Goal: Information Seeking & Learning: Stay updated

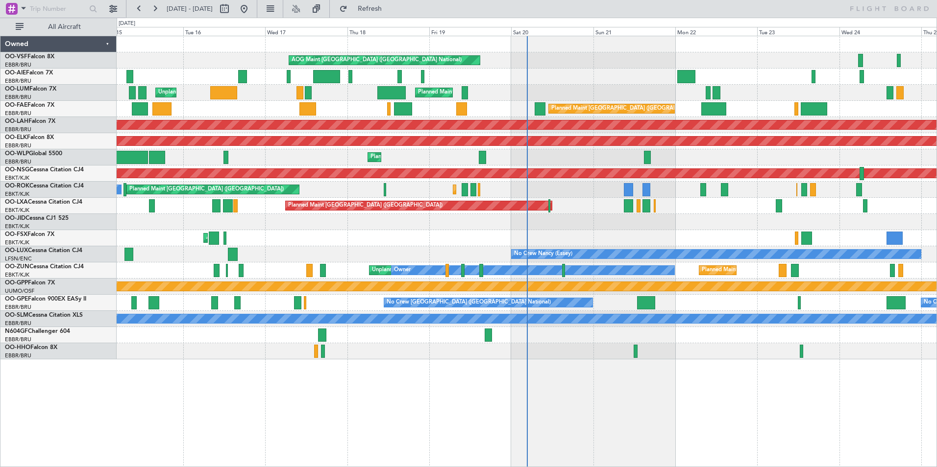
click at [441, 369] on div "AOG Maint [GEOGRAPHIC_DATA] ([GEOGRAPHIC_DATA] National) Planned Maint [GEOGRAP…" at bounding box center [527, 252] width 820 height 432
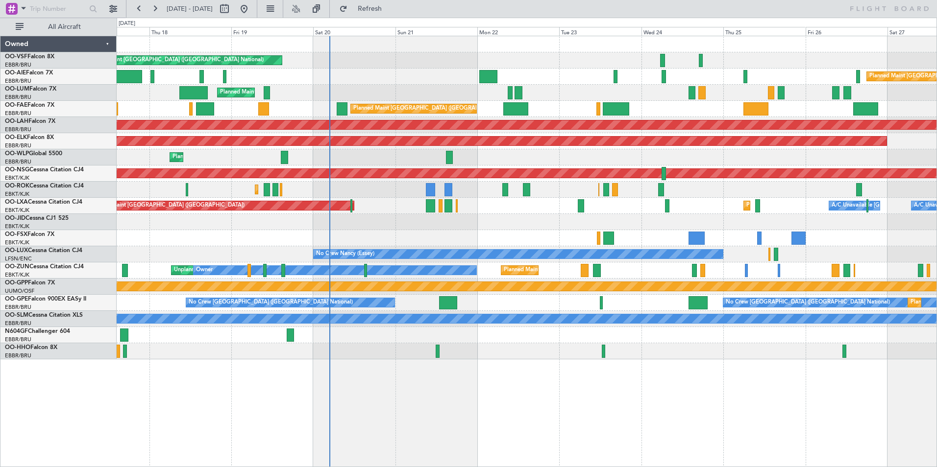
click at [360, 298] on div "No Crew [GEOGRAPHIC_DATA] ([GEOGRAPHIC_DATA] National) No Crew [GEOGRAPHIC_DATA…" at bounding box center [527, 303] width 820 height 16
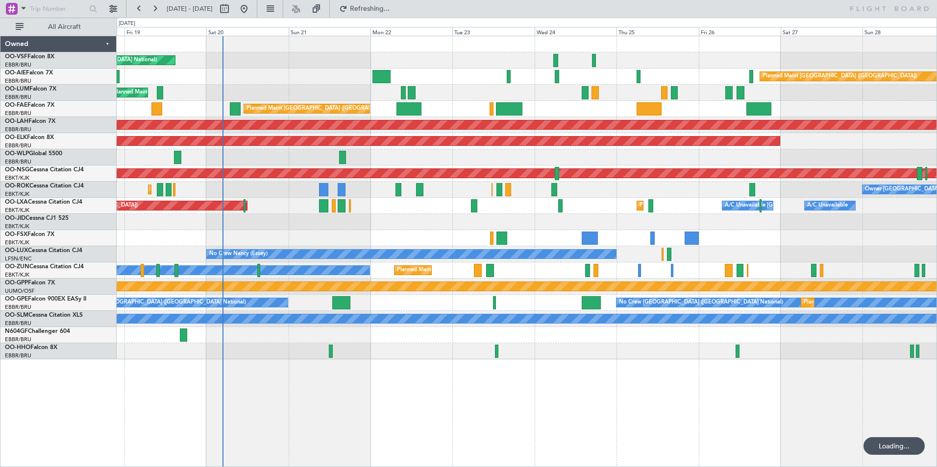
click at [591, 369] on div "AOG Maint [GEOGRAPHIC_DATA] ([GEOGRAPHIC_DATA] National) Planned Maint [GEOGRAP…" at bounding box center [527, 252] width 820 height 432
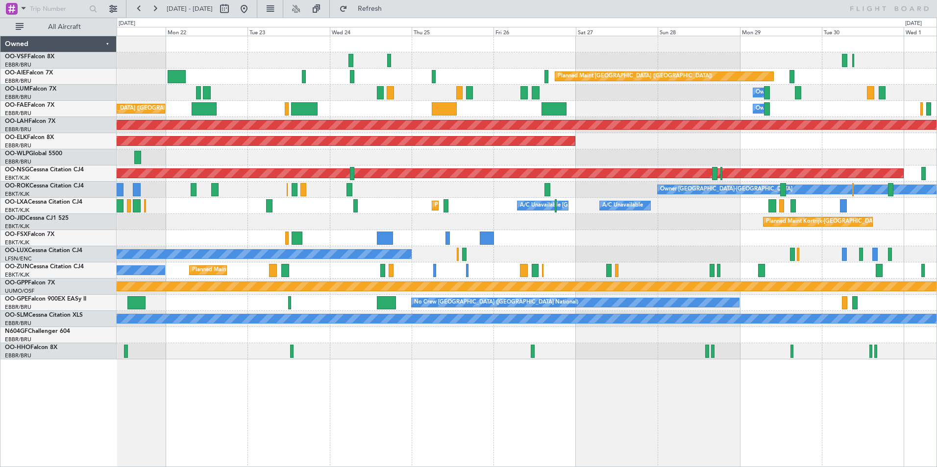
click at [370, 109] on div "Planned Maint [GEOGRAPHIC_DATA] ([GEOGRAPHIC_DATA] National) Owner [GEOGRAPHIC_…" at bounding box center [527, 109] width 820 height 16
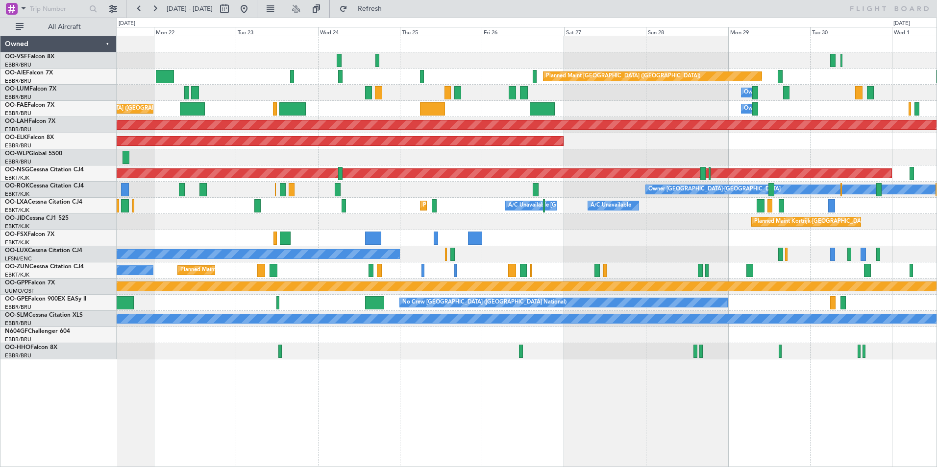
click at [469, 111] on div "Planned Maint [GEOGRAPHIC_DATA] ([GEOGRAPHIC_DATA] National) Owner [GEOGRAPHIC_…" at bounding box center [527, 109] width 820 height 16
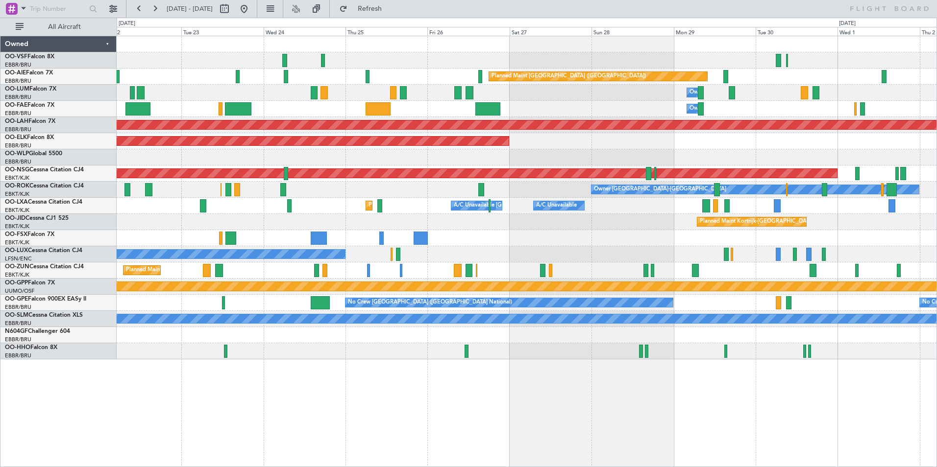
click at [422, 112] on div "Owner Melsbroek Air Base Planned Maint [GEOGRAPHIC_DATA] ([GEOGRAPHIC_DATA])" at bounding box center [527, 109] width 820 height 16
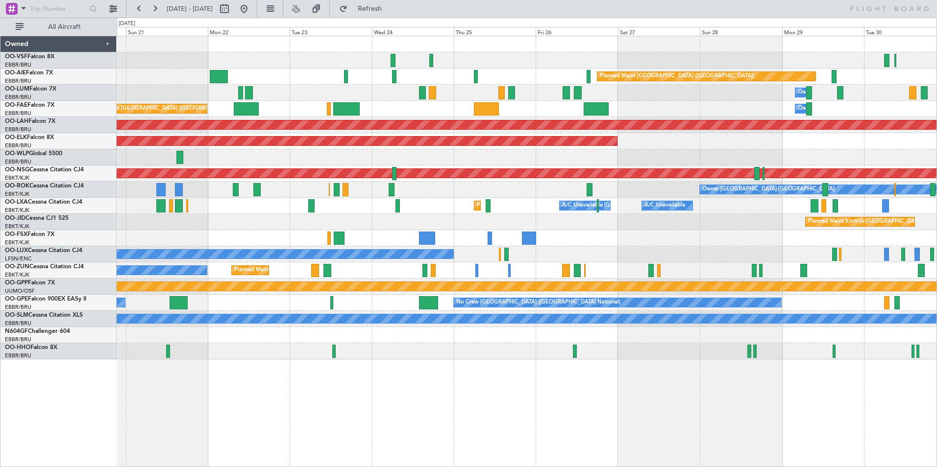
click at [403, 108] on div "Owner Melsbroek Air Base Planned Maint [GEOGRAPHIC_DATA] ([GEOGRAPHIC_DATA])" at bounding box center [527, 109] width 820 height 16
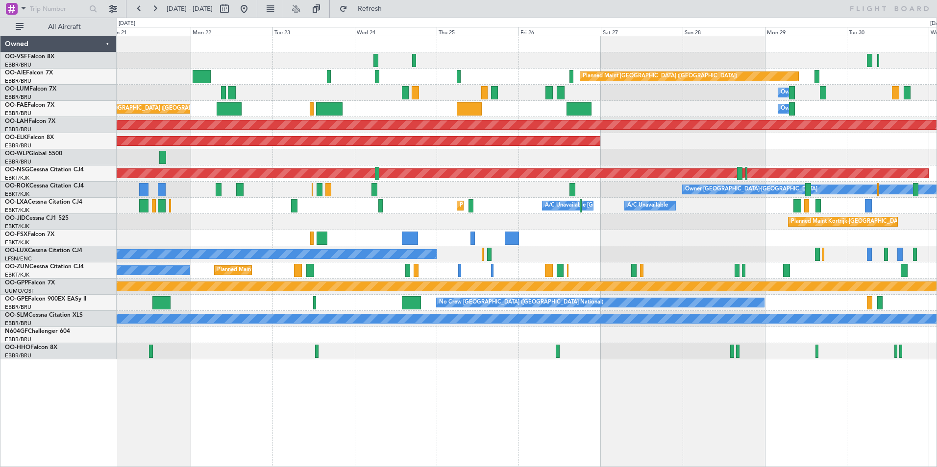
click at [382, 110] on div "Owner Melsbroek Air Base Planned Maint [GEOGRAPHIC_DATA] ([GEOGRAPHIC_DATA])" at bounding box center [527, 109] width 820 height 16
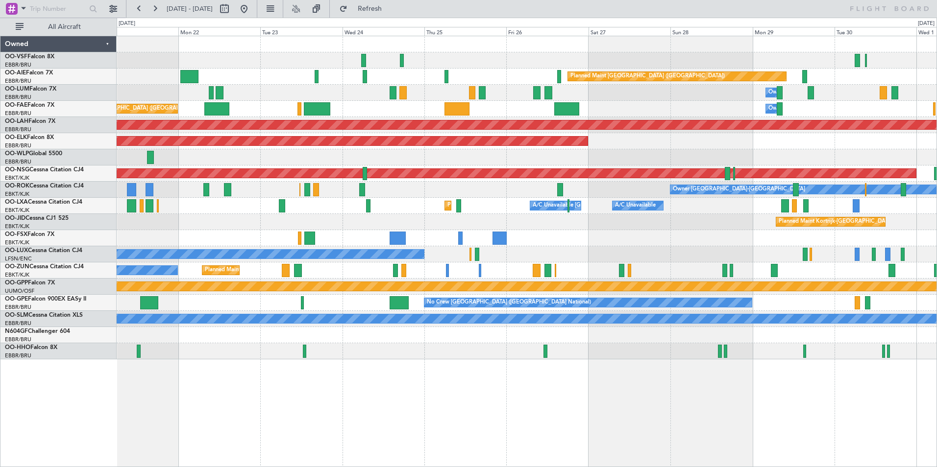
click at [245, 99] on div "AOG Maint [GEOGRAPHIC_DATA] ([GEOGRAPHIC_DATA] National) Planned Maint [GEOGRAP…" at bounding box center [527, 197] width 820 height 323
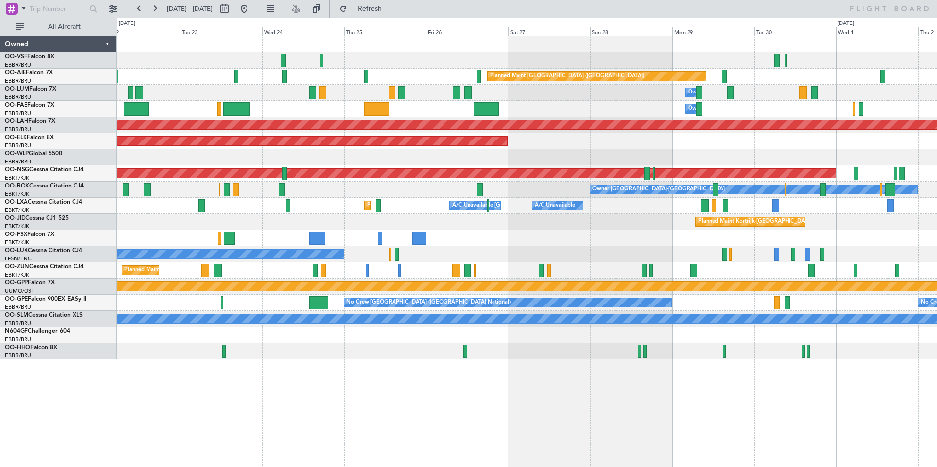
click at [322, 106] on div "Owner Melsbroek Air Base Planned Maint [GEOGRAPHIC_DATA] ([GEOGRAPHIC_DATA])" at bounding box center [527, 109] width 820 height 16
click at [389, 110] on div "Owner Melsbroek Air Base Planned Maint [GEOGRAPHIC_DATA] ([GEOGRAPHIC_DATA])" at bounding box center [527, 109] width 820 height 16
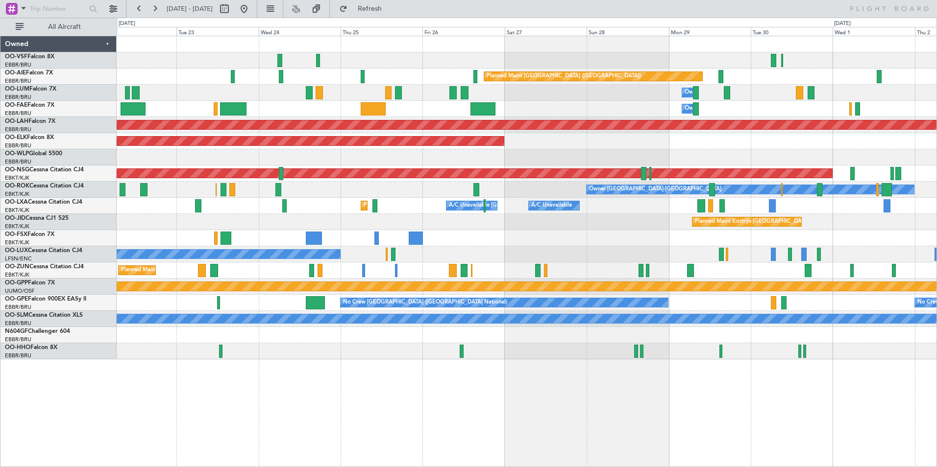
click at [285, 106] on div "Owner Melsbroek Air Base Planned Maint [GEOGRAPHIC_DATA] ([GEOGRAPHIC_DATA])" at bounding box center [527, 109] width 820 height 16
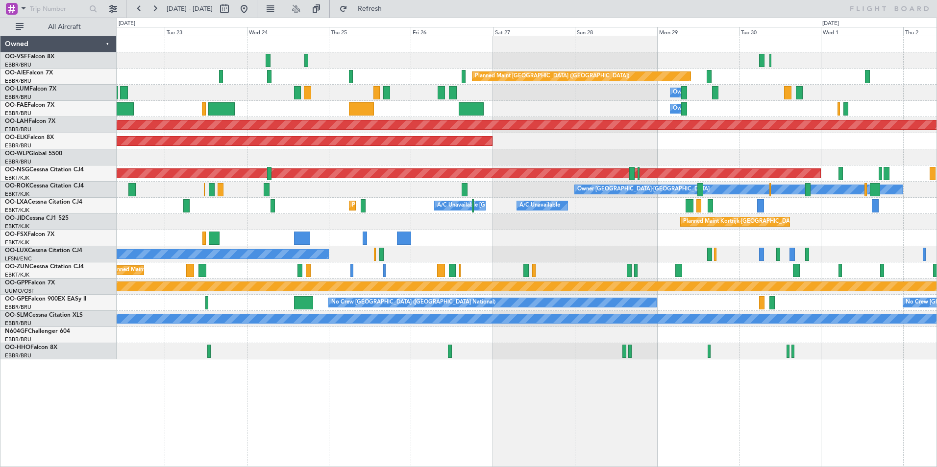
click at [282, 107] on div "Owner Melsbroek Air Base Planned Maint [GEOGRAPHIC_DATA] ([GEOGRAPHIC_DATA])" at bounding box center [527, 109] width 820 height 16
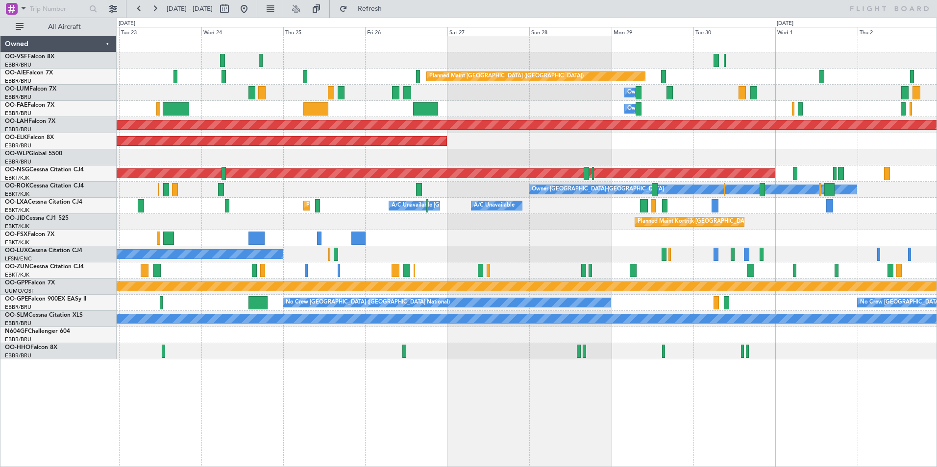
click at [484, 90] on div "Planned Maint [GEOGRAPHIC_DATA] ([GEOGRAPHIC_DATA]) Owner [GEOGRAPHIC_DATA] Own…" at bounding box center [527, 197] width 820 height 323
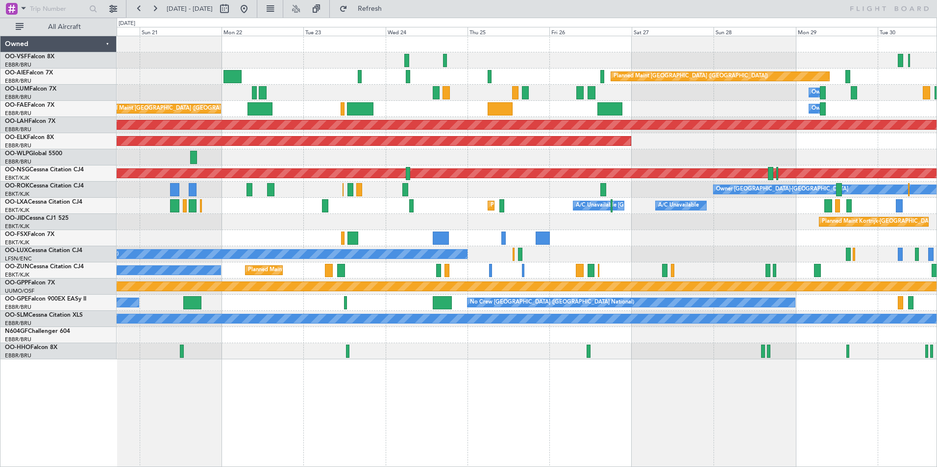
click at [390, 149] on div "AOG Maint [GEOGRAPHIC_DATA] ([GEOGRAPHIC_DATA] National) Planned Maint [GEOGRAP…" at bounding box center [527, 197] width 820 height 323
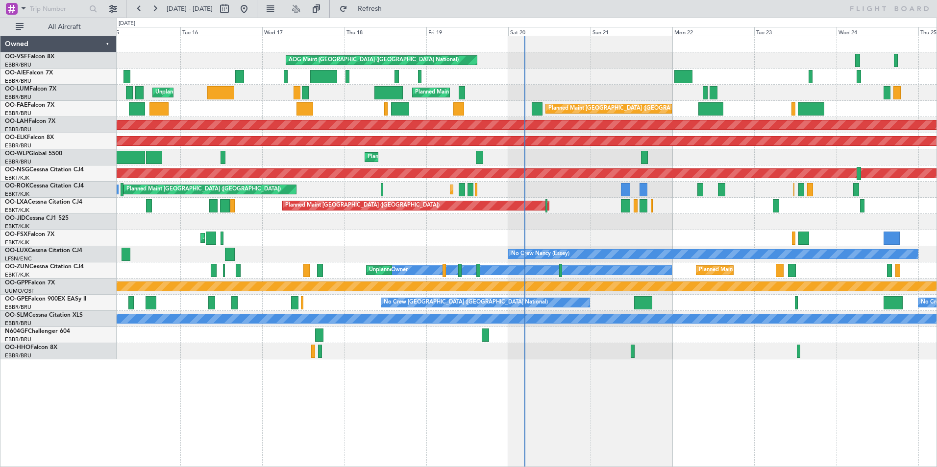
click at [682, 106] on div "Planned Maint [GEOGRAPHIC_DATA] ([GEOGRAPHIC_DATA] National)" at bounding box center [527, 109] width 820 height 16
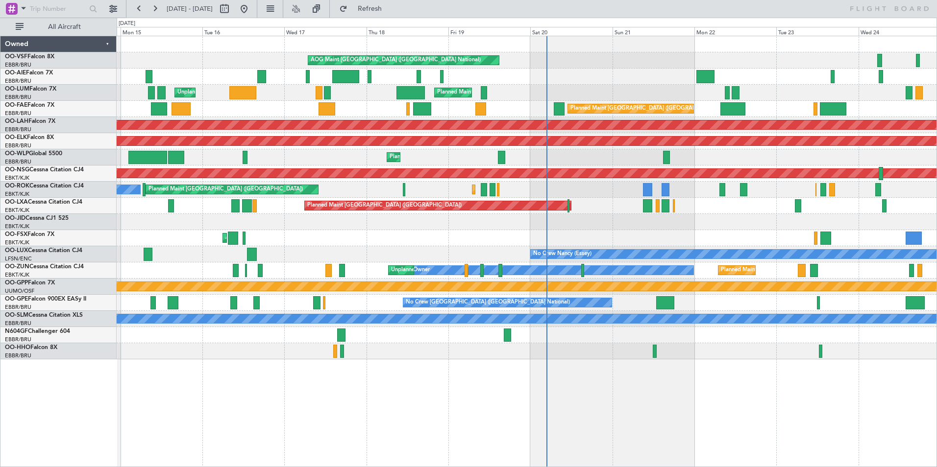
click at [366, 162] on div "AOG Maint [GEOGRAPHIC_DATA] ([GEOGRAPHIC_DATA] National) Planned Maint [GEOGRAP…" at bounding box center [527, 197] width 820 height 323
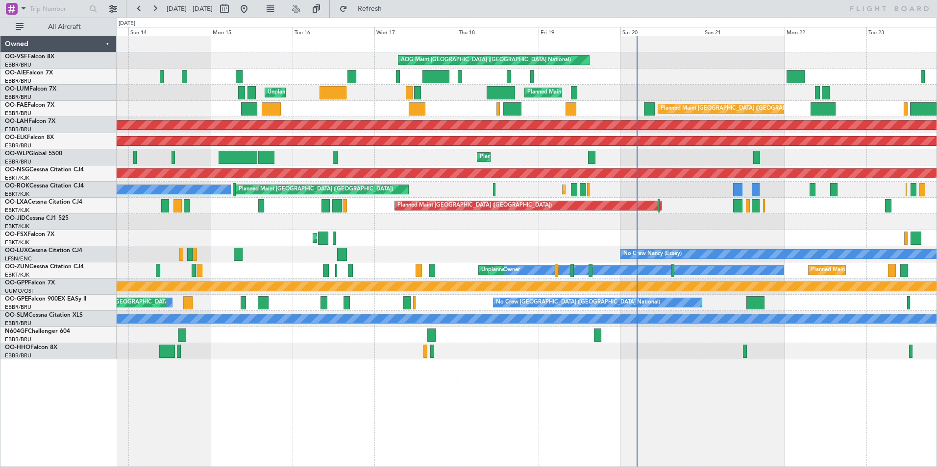
click at [322, 109] on div "Planned Maint [GEOGRAPHIC_DATA] ([GEOGRAPHIC_DATA] National)" at bounding box center [527, 109] width 820 height 16
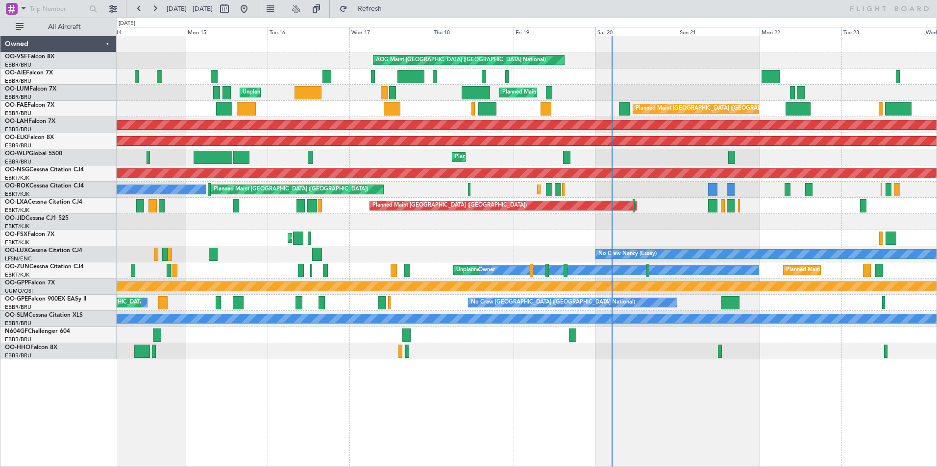
click at [521, 109] on div "Planned Maint [GEOGRAPHIC_DATA] ([GEOGRAPHIC_DATA] National)" at bounding box center [527, 109] width 820 height 16
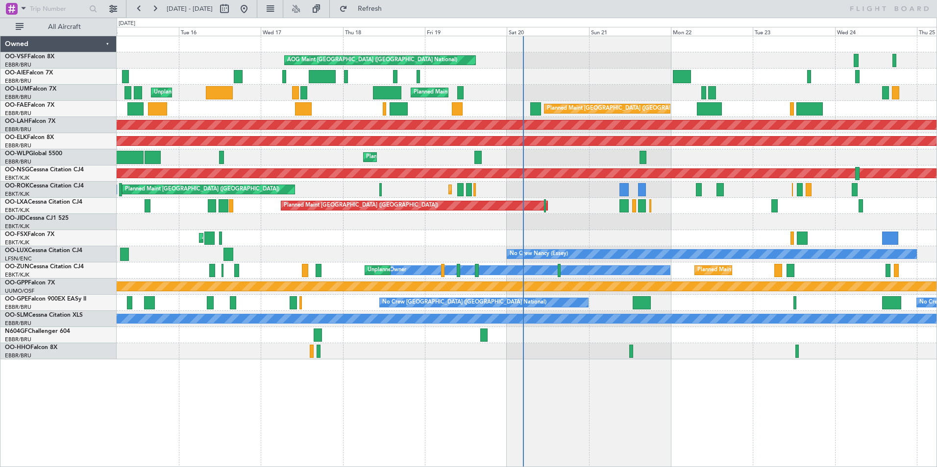
click at [427, 80] on div "Planned Maint [GEOGRAPHIC_DATA] ([GEOGRAPHIC_DATA])" at bounding box center [527, 77] width 820 height 16
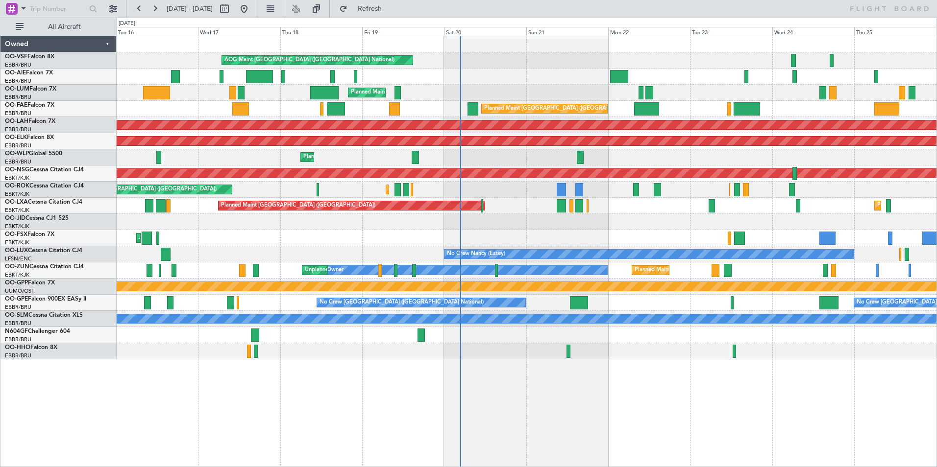
click at [433, 85] on div "Planned Maint [GEOGRAPHIC_DATA] ([GEOGRAPHIC_DATA] National) Unplanned Maint [G…" at bounding box center [527, 93] width 820 height 16
